Goal: Register for event/course

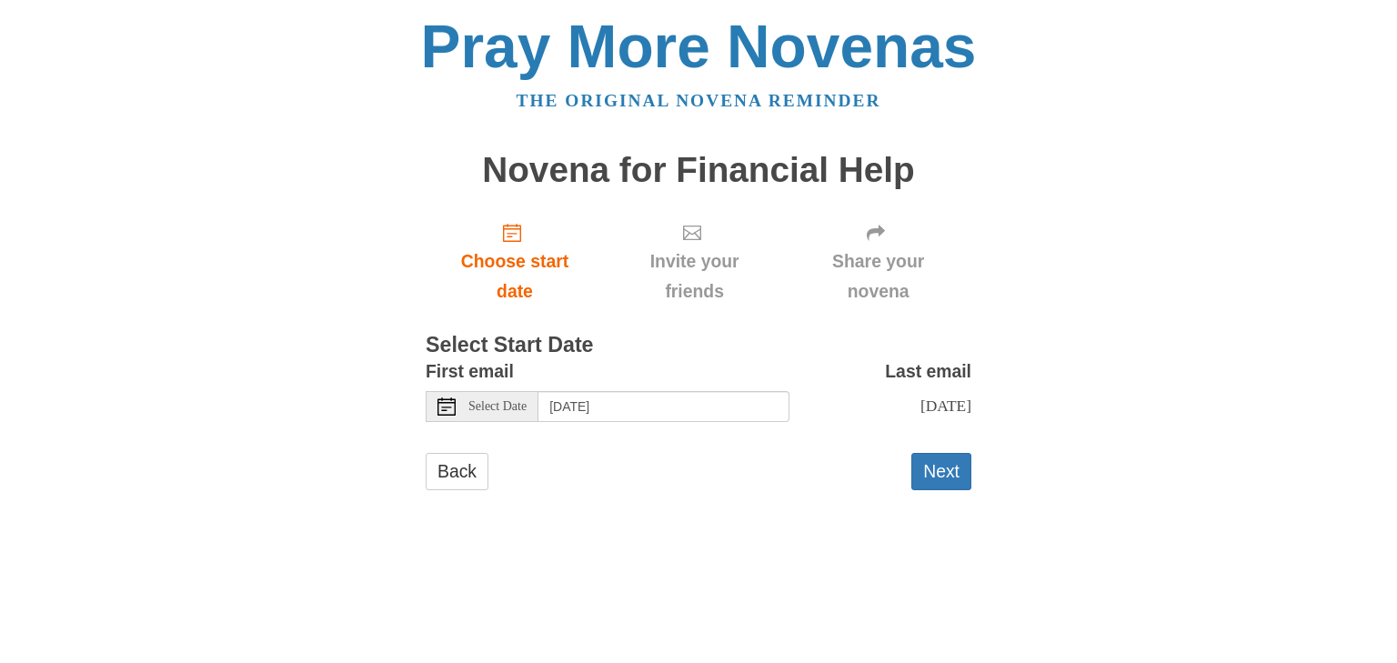
click at [449, 401] on icon at bounding box center [447, 407] width 18 height 18
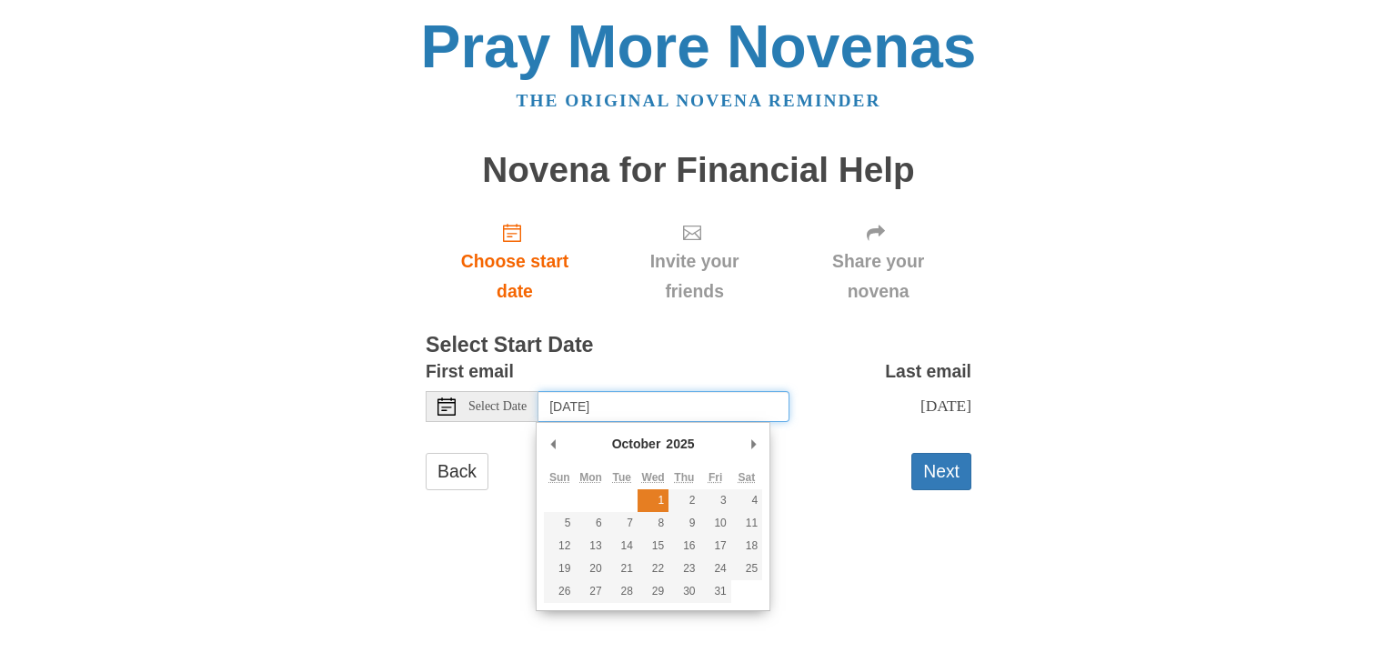
type input "Wednesday, October 1st"
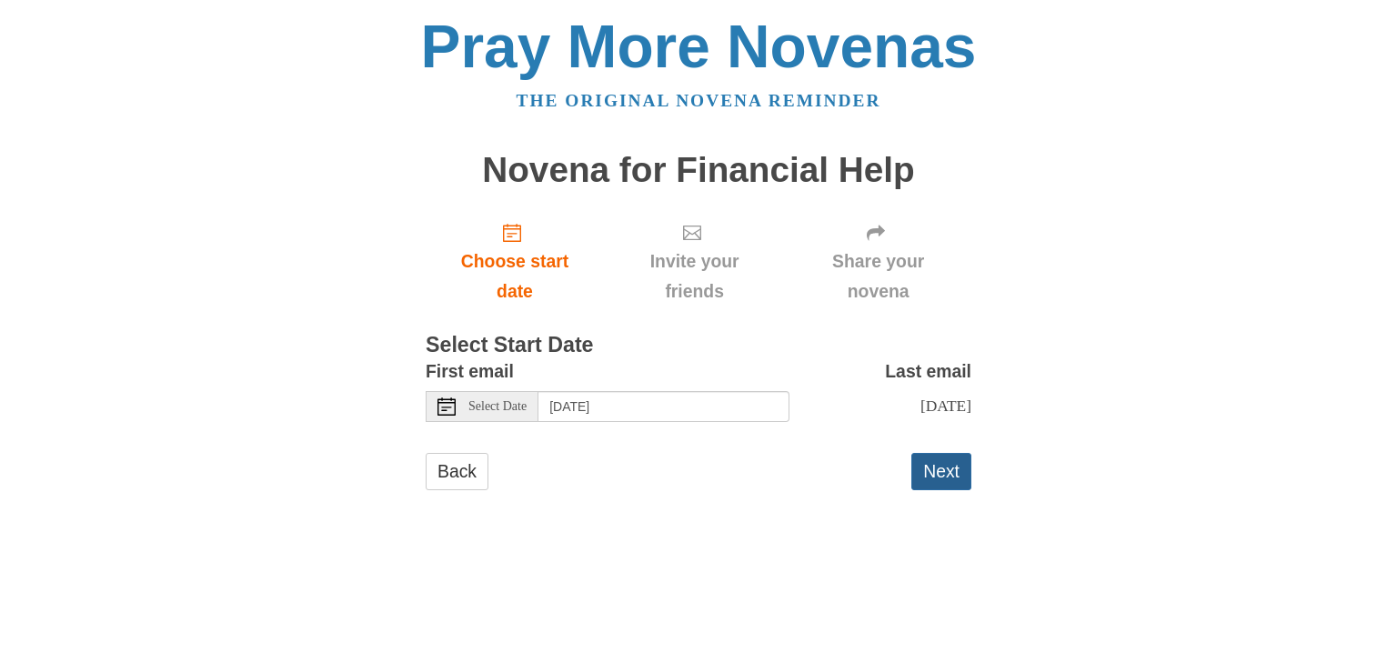
click at [943, 469] on button "Next" at bounding box center [942, 471] width 60 height 37
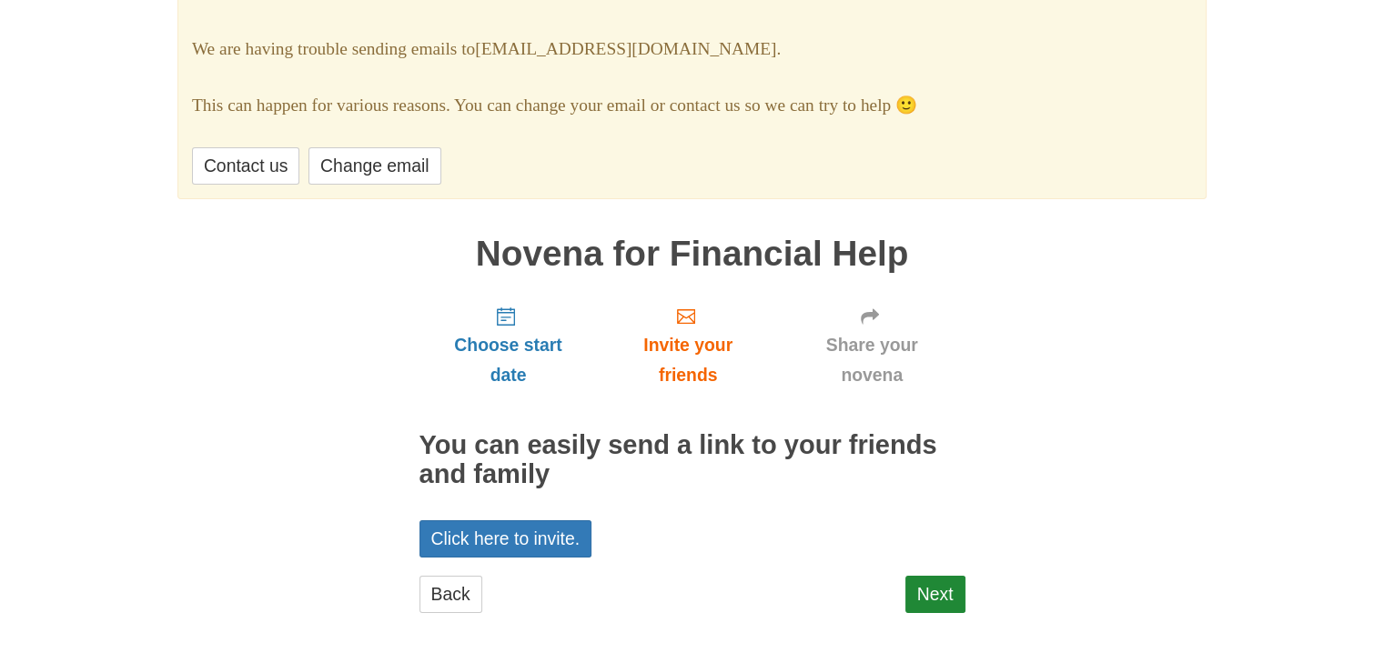
scroll to position [124, 0]
click at [946, 585] on link "Next" at bounding box center [935, 593] width 60 height 37
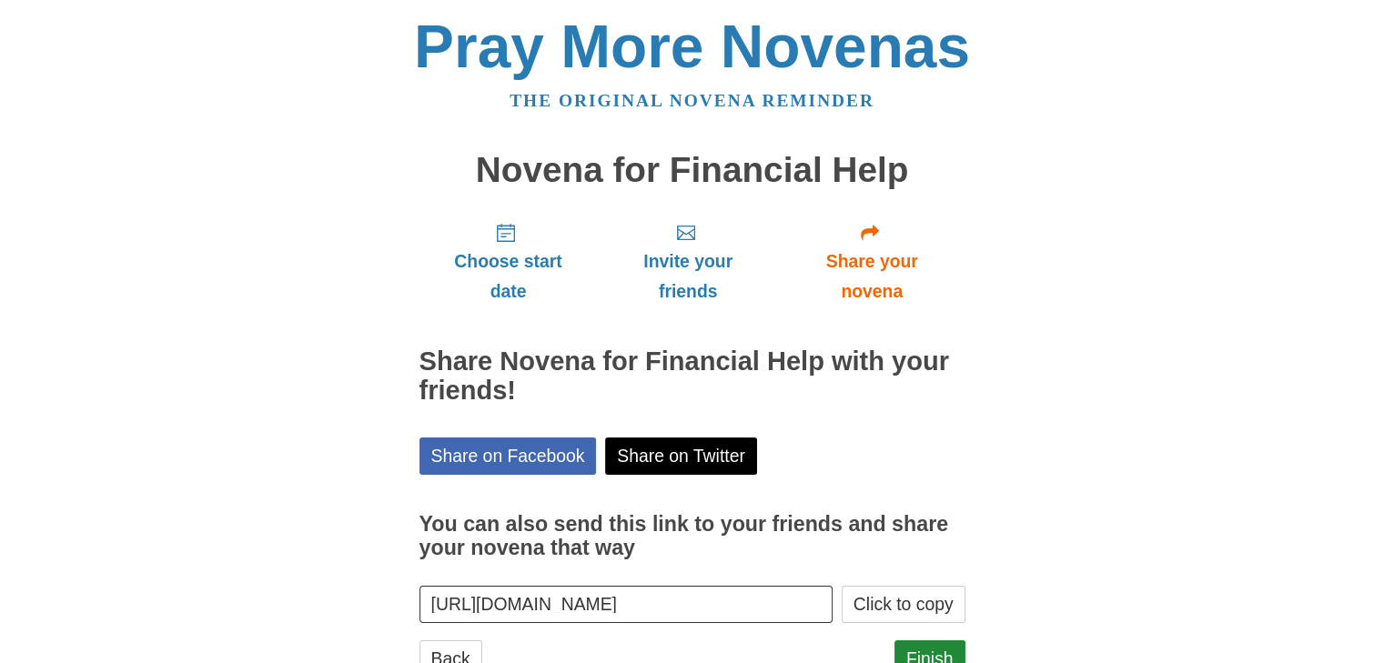
scroll to position [66, 0]
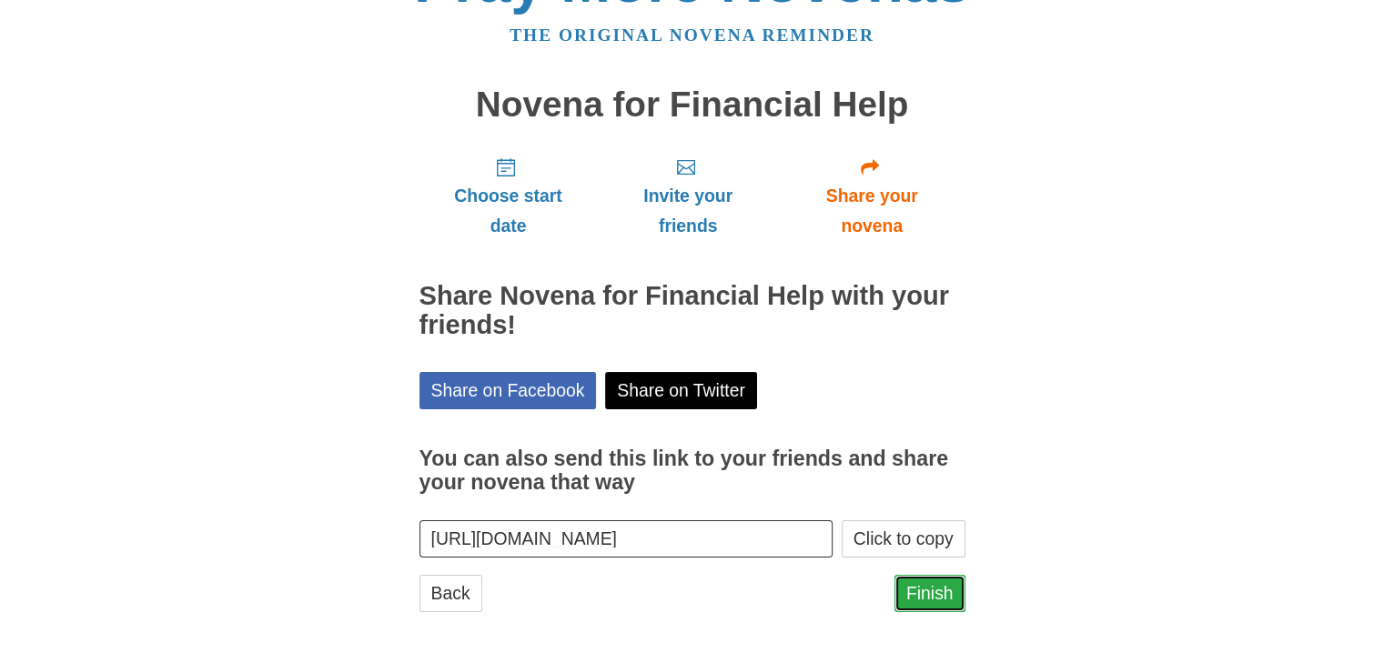
click at [931, 581] on link "Finish" at bounding box center [929, 593] width 71 height 37
